Goal: Task Accomplishment & Management: Use online tool/utility

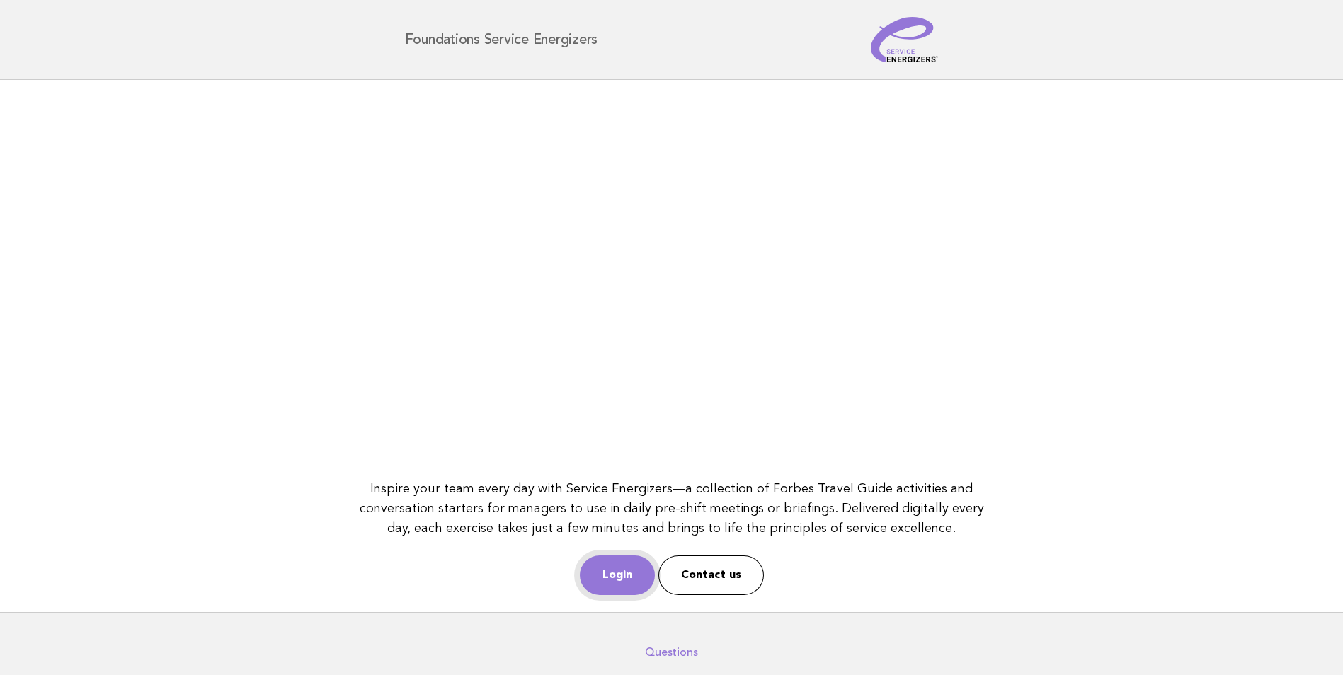
click at [625, 576] on link "Login" at bounding box center [617, 576] width 75 height 40
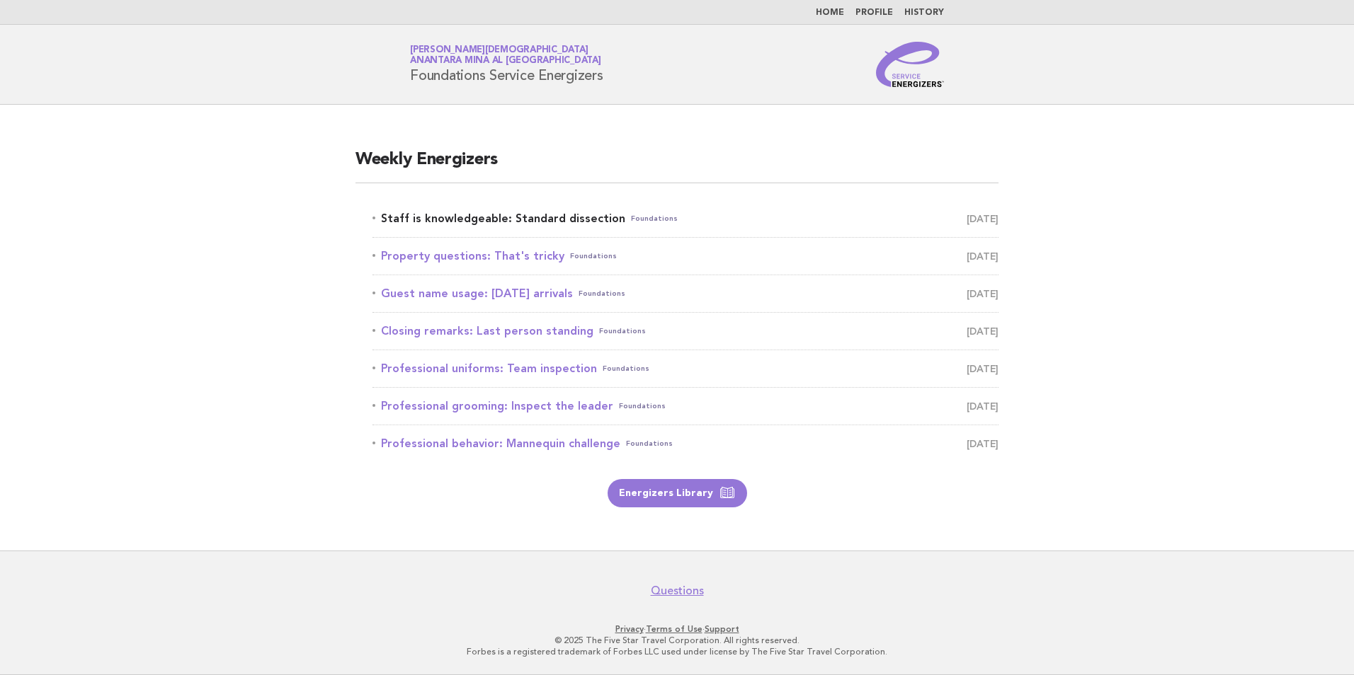
click at [471, 218] on link "Staff is knowledgeable: Standard dissection Foundations [DATE]" at bounding box center [685, 219] width 626 height 20
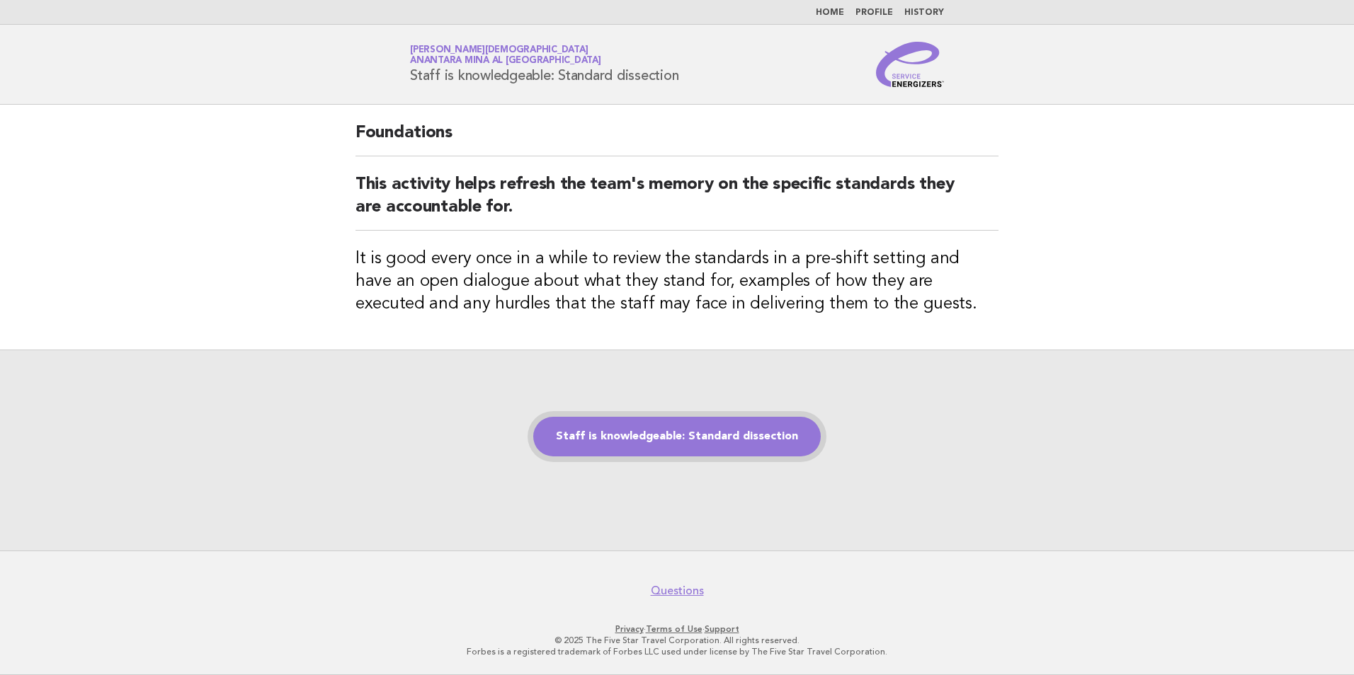
click at [774, 439] on link "Staff is knowledgeable: Standard dissection" at bounding box center [676, 437] width 287 height 40
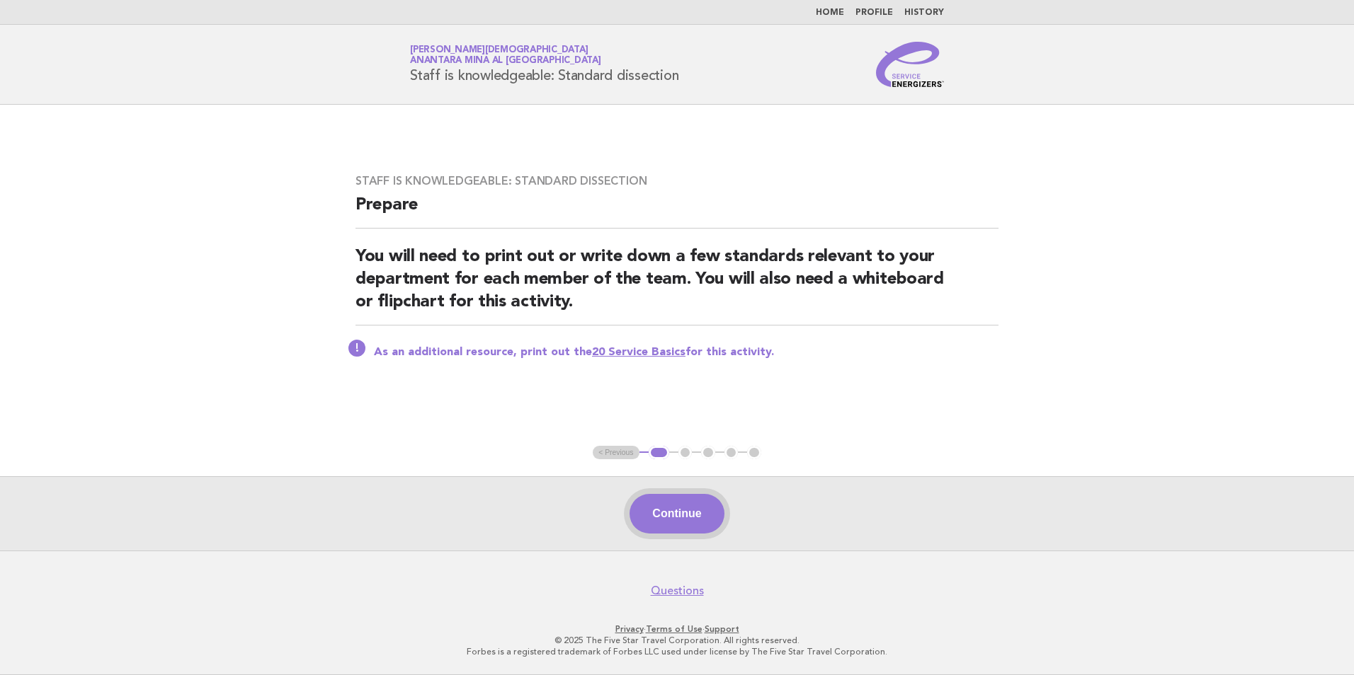
click at [666, 518] on button "Continue" at bounding box center [676, 514] width 94 height 40
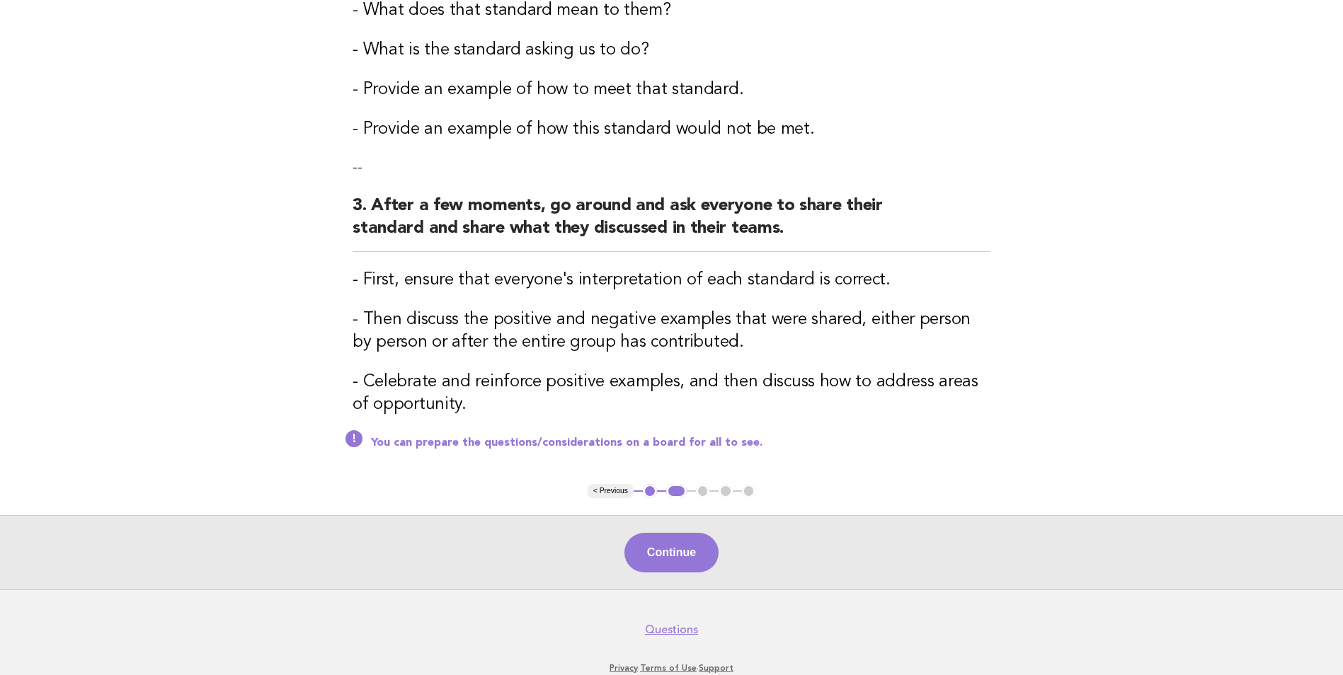
scroll to position [425, 0]
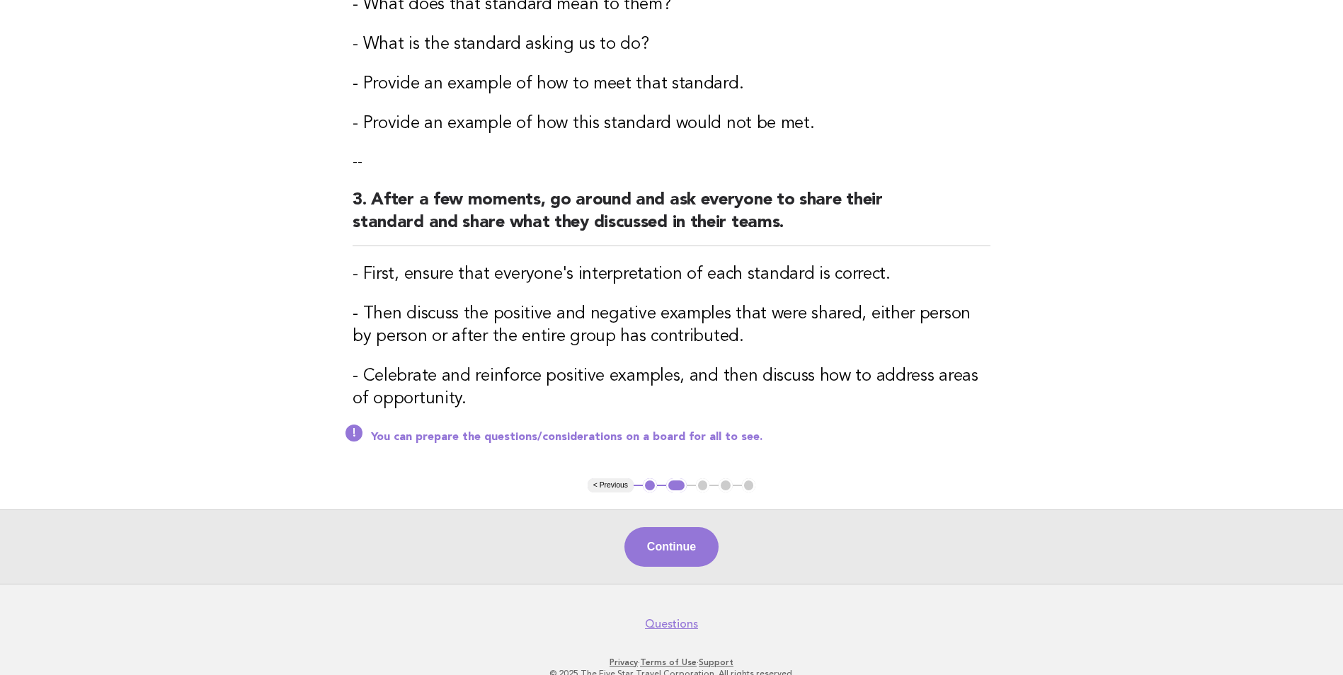
click at [667, 544] on button "Continue" at bounding box center [671, 547] width 94 height 40
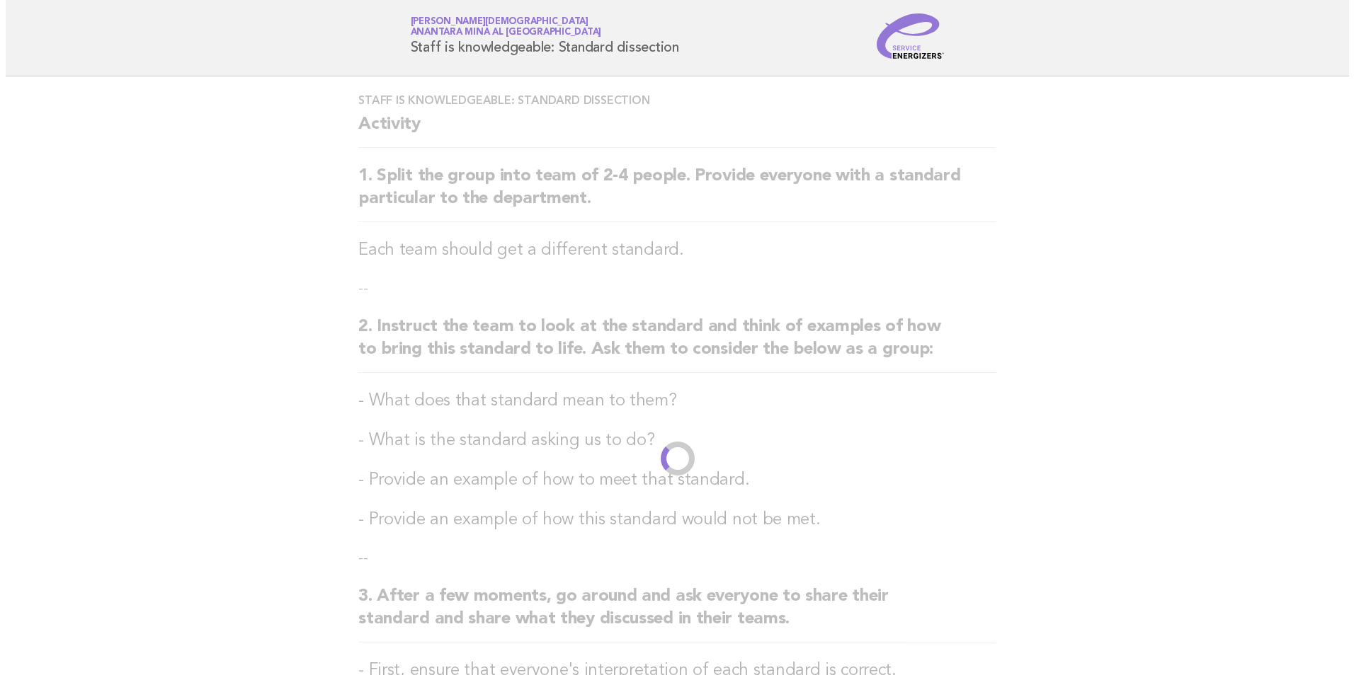
scroll to position [0, 0]
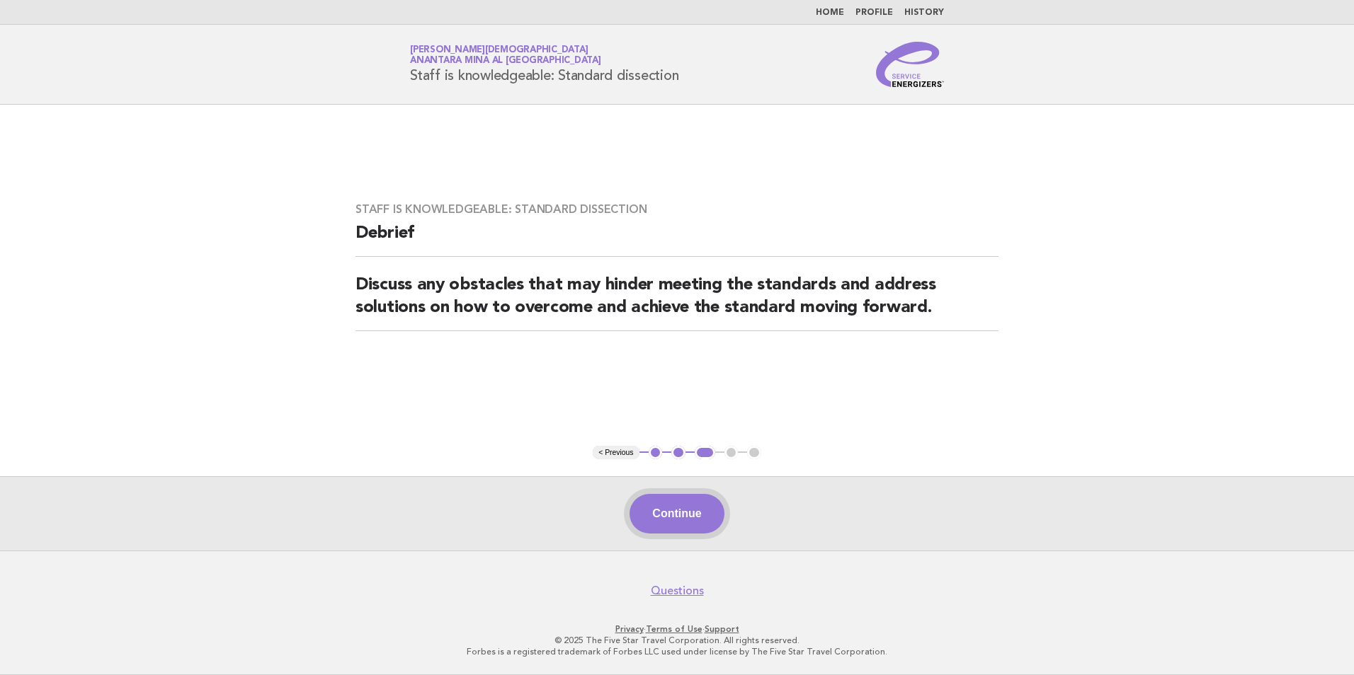
click at [687, 530] on button "Continue" at bounding box center [676, 514] width 94 height 40
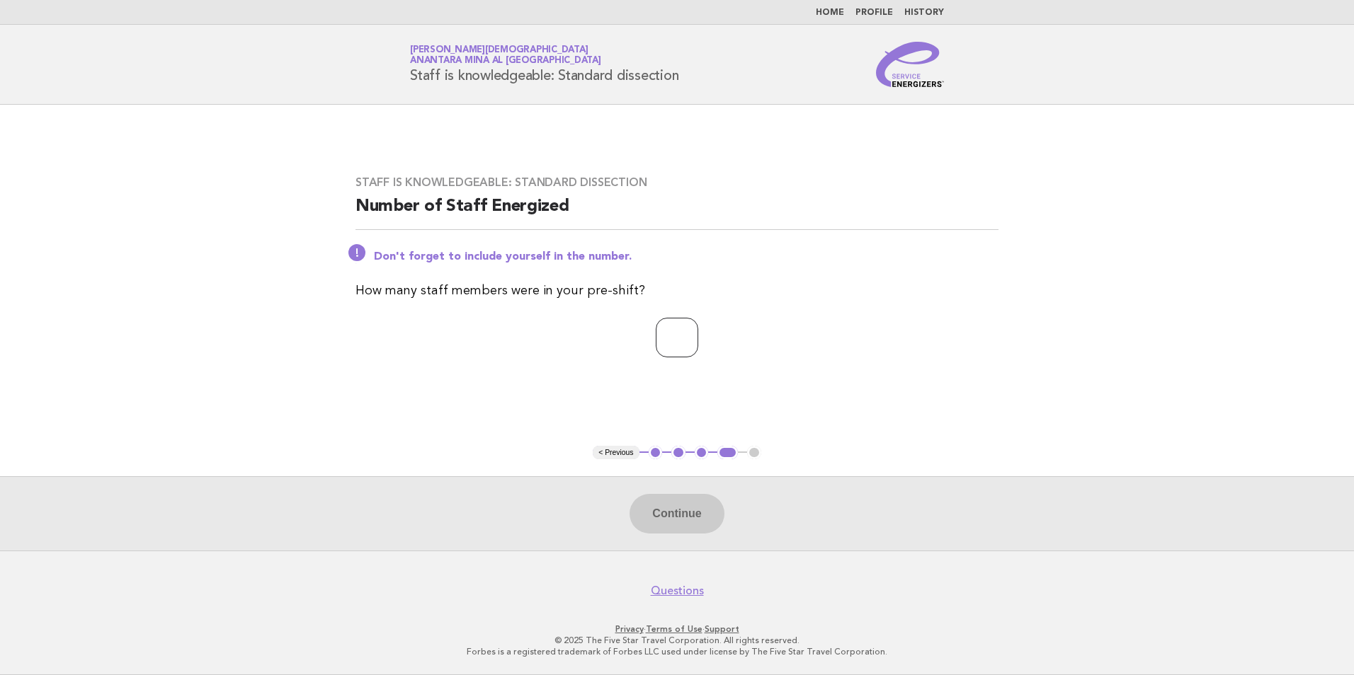
click at [668, 355] on input "number" at bounding box center [677, 338] width 42 height 40
type input "*"
click at [690, 516] on button "Continue" at bounding box center [676, 514] width 94 height 40
